Goal: Information Seeking & Learning: Learn about a topic

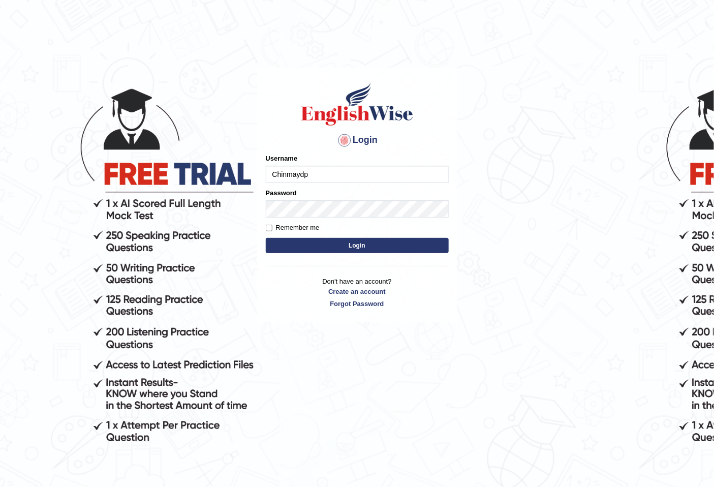
type input "Chinmaydp"
click at [266, 238] on button "Login" at bounding box center [357, 245] width 183 height 15
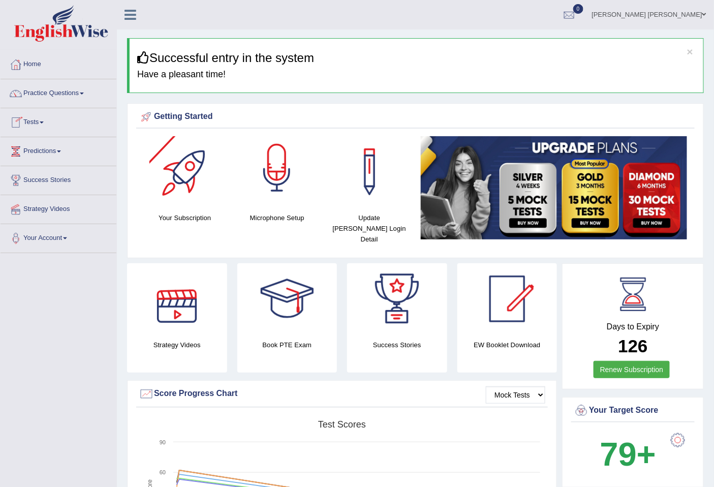
click at [300, 188] on div at bounding box center [276, 171] width 71 height 71
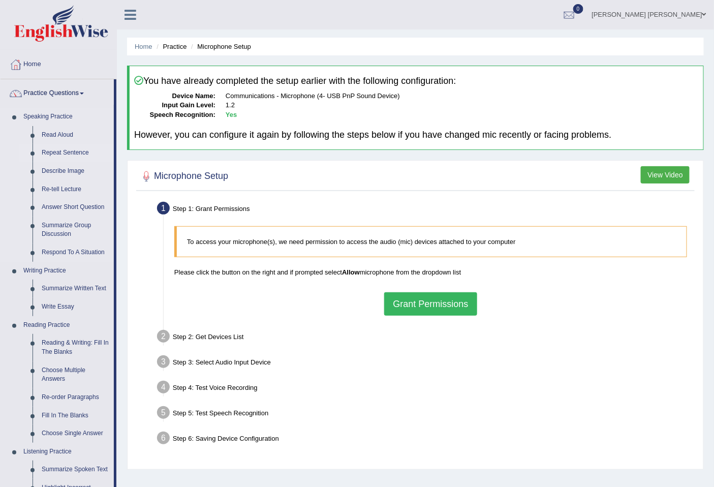
click at [57, 149] on link "Repeat Sentence" at bounding box center [75, 153] width 77 height 18
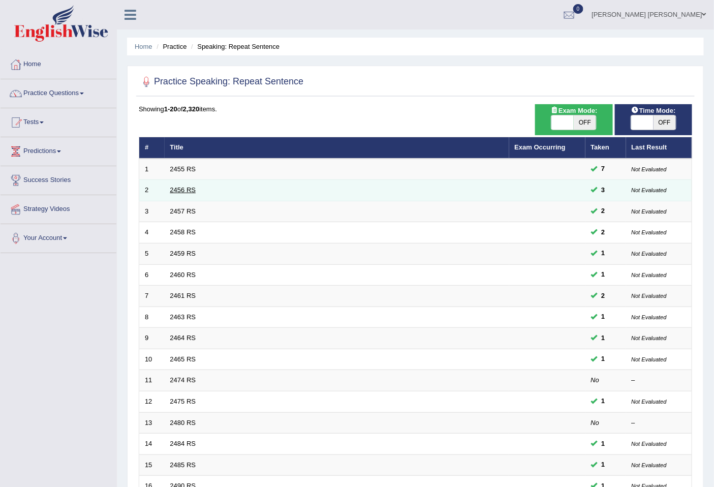
click at [189, 187] on link "2456 RS" at bounding box center [183, 190] width 26 height 8
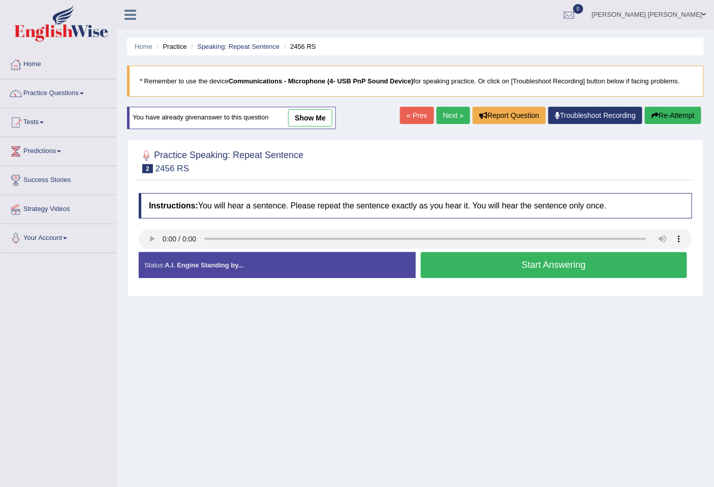
click at [531, 264] on button "Start Answering" at bounding box center [554, 265] width 267 height 26
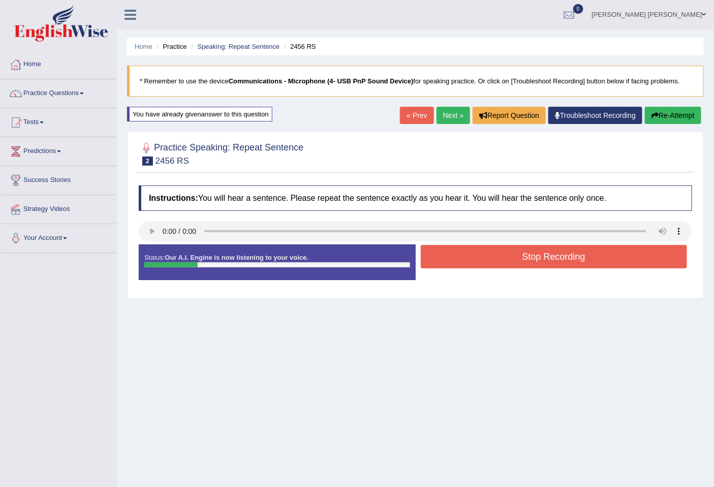
click at [532, 263] on button "Stop Recording" at bounding box center [554, 256] width 267 height 23
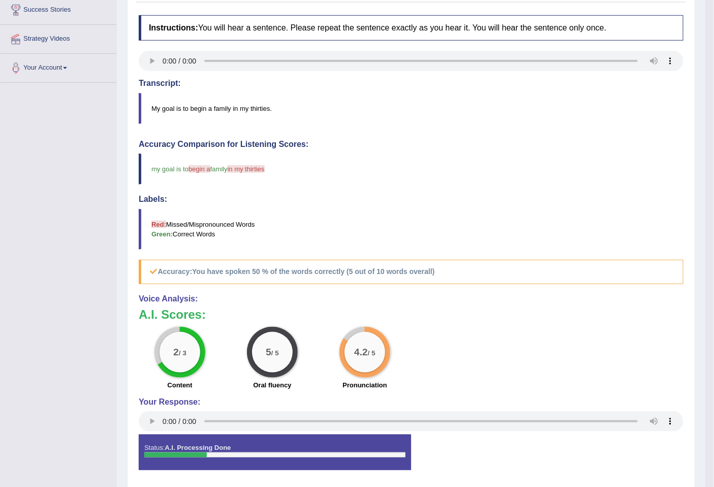
scroll to position [204, 0]
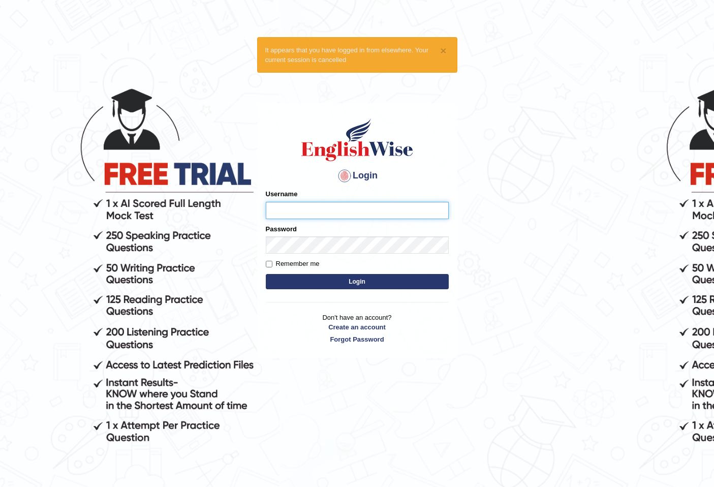
click at [266, 274] on button "Login" at bounding box center [357, 281] width 183 height 15
